Goal: Task Accomplishment & Management: Find specific page/section

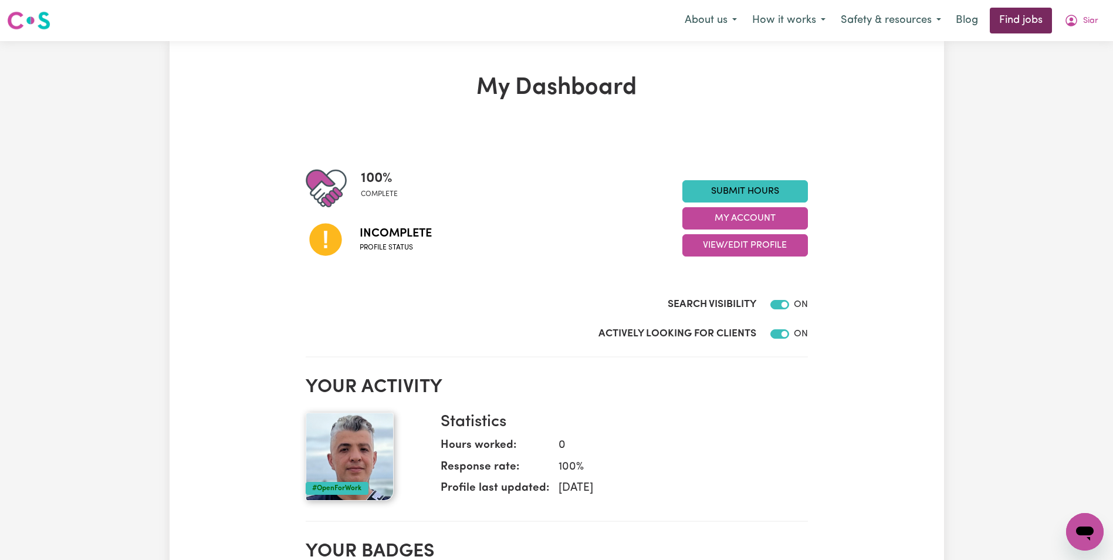
click at [1023, 17] on link "Find jobs" at bounding box center [1021, 21] width 62 height 26
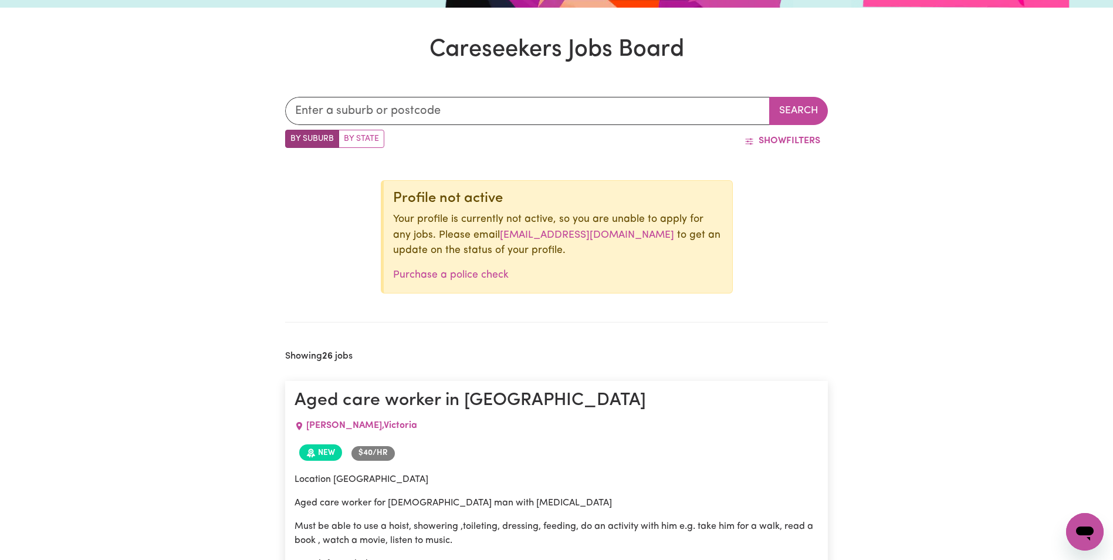
scroll to position [106, 0]
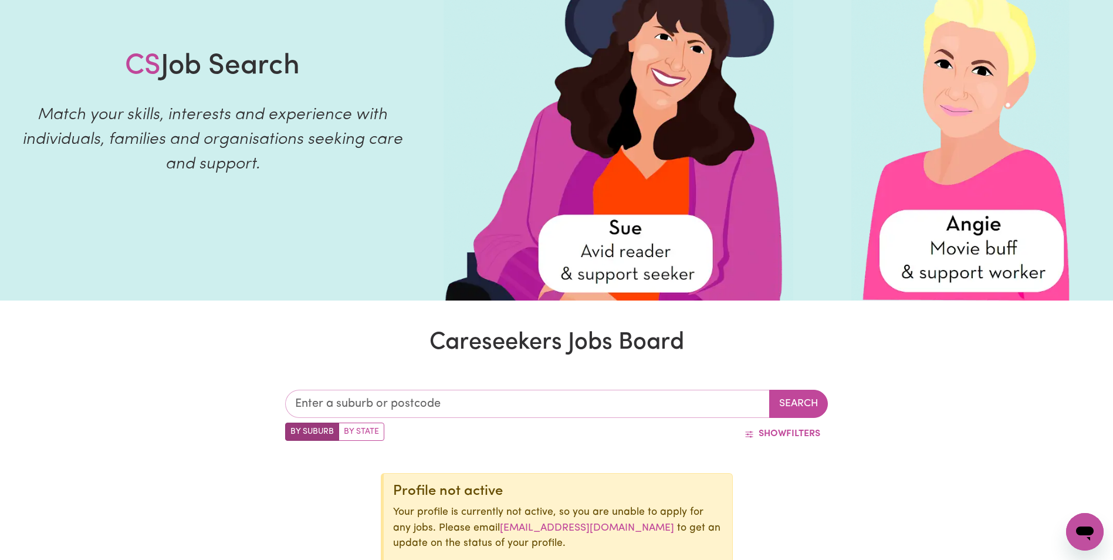
click at [680, 397] on input "text" at bounding box center [527, 404] width 485 height 28
type input "3198"
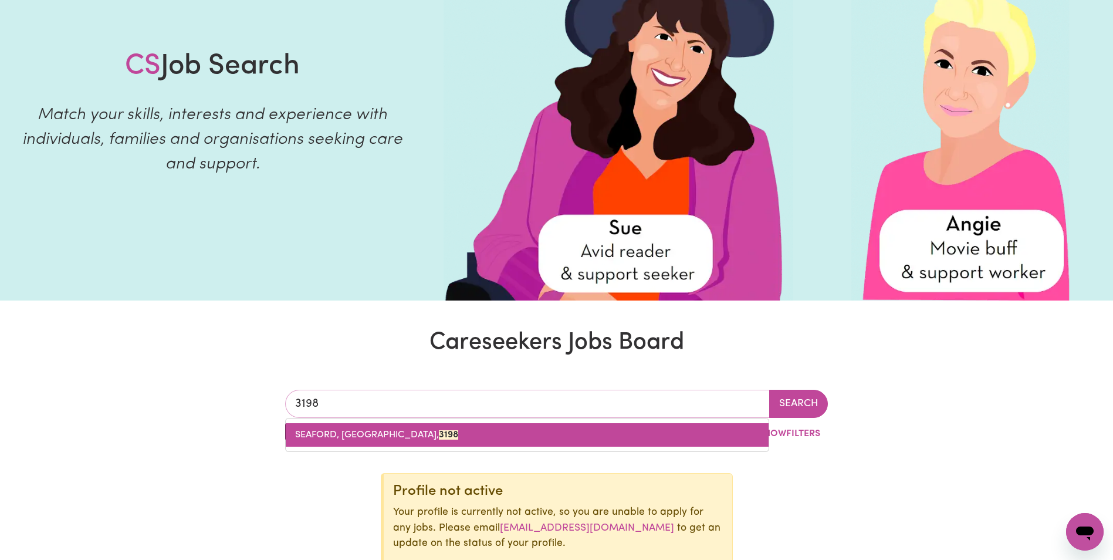
click at [538, 437] on link "SEAFORD, [GEOGRAPHIC_DATA], 3198" at bounding box center [527, 434] width 483 height 23
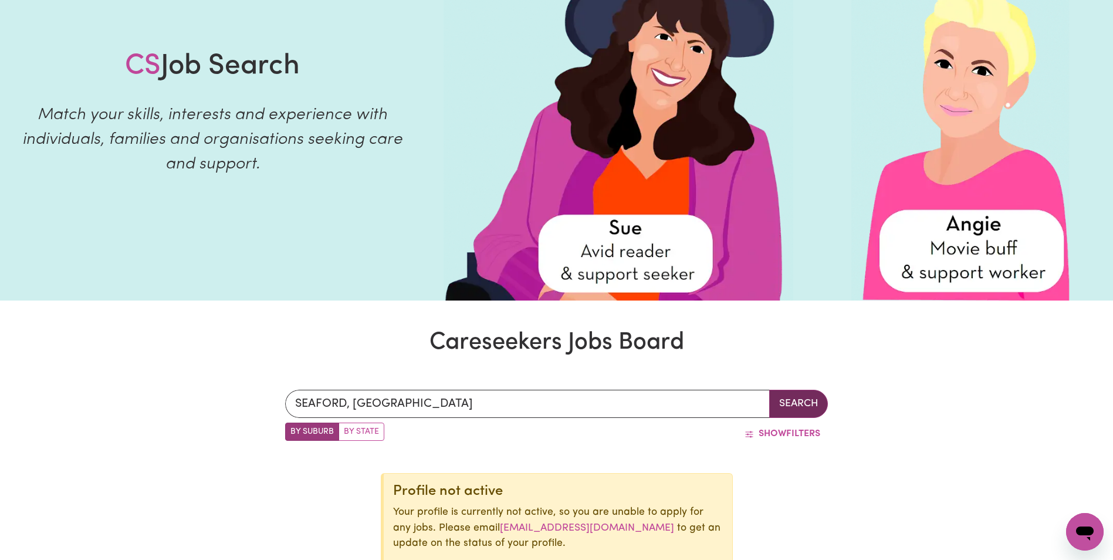
click at [783, 407] on button "Search" at bounding box center [798, 404] width 59 height 28
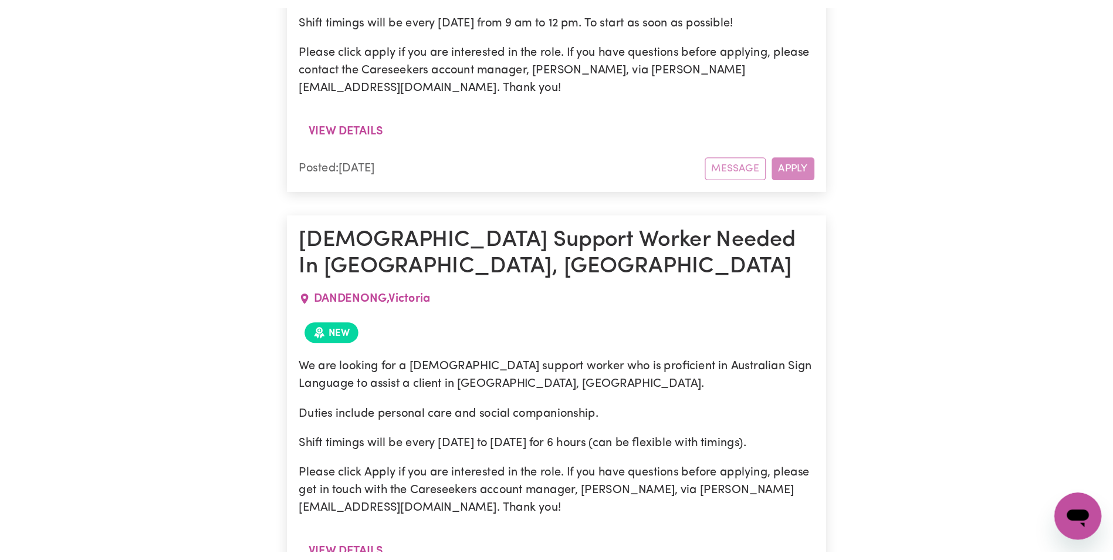
scroll to position [939, 0]
